Goal: Task Accomplishment & Management: Manage account settings

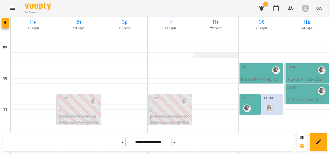
scroll to position [104, 0]
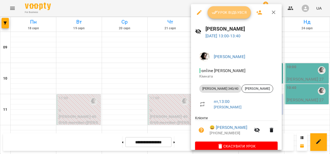
click at [220, 12] on span "Урок відбувся" at bounding box center [229, 12] width 35 height 6
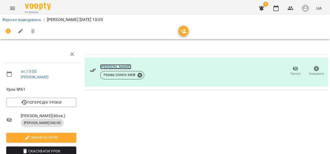
click at [105, 67] on link "[PERSON_NAME]" at bounding box center [115, 66] width 31 height 5
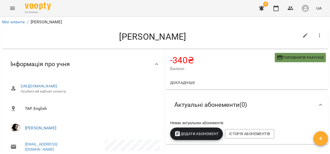
click at [287, 56] on span "Поповнити рахунок" at bounding box center [300, 57] width 47 height 6
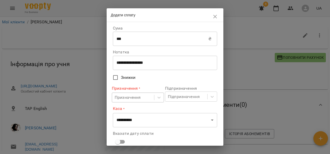
click at [141, 97] on body "For Business 8 UA Мої клієнти / [PERSON_NAME] [PERSON_NAME] -340 ₴ Баланс Попов…" at bounding box center [165, 85] width 330 height 171
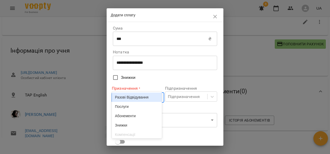
scroll to position [16, 0]
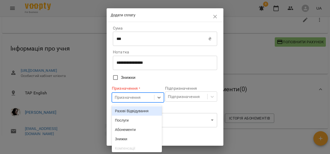
click at [127, 111] on div "Разові Відвідування" at bounding box center [137, 110] width 50 height 9
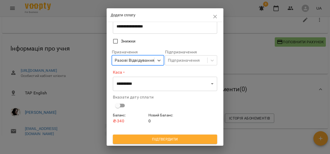
scroll to position [37, 0]
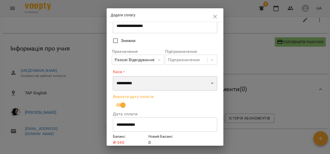
click at [130, 84] on select "**********" at bounding box center [165, 83] width 104 height 15
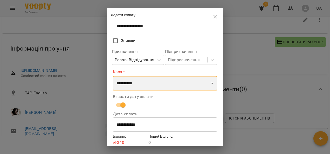
select select "****"
click at [113, 76] on select "**********" at bounding box center [165, 83] width 104 height 15
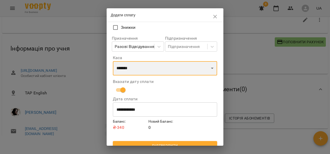
scroll to position [57, 0]
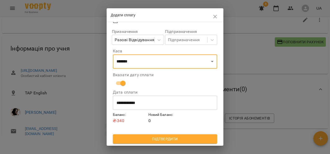
click at [140, 137] on span "Підтвердити" at bounding box center [165, 139] width 96 height 6
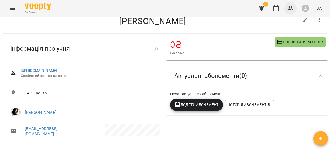
click at [289, 10] on icon "button" at bounding box center [291, 8] width 6 height 4
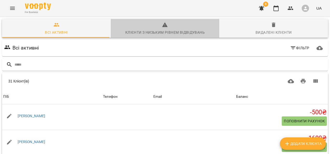
click at [165, 29] on span "Клієнти з низьким рівнем відвідувань" at bounding box center [165, 29] width 102 height 14
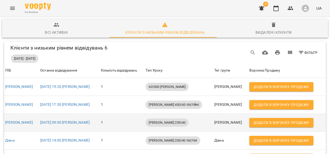
scroll to position [78, 0]
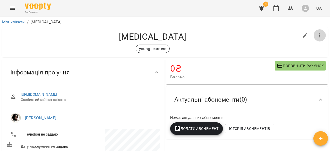
click at [316, 36] on icon "button" at bounding box center [319, 35] width 6 height 6
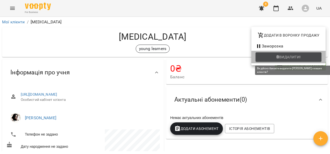
click at [279, 56] on span "Видалити!" at bounding box center [290, 57] width 22 height 6
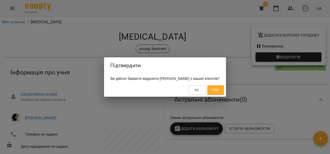
click at [216, 90] on span "Так" at bounding box center [215, 90] width 8 height 6
